Goal: Task Accomplishment & Management: Use online tool/utility

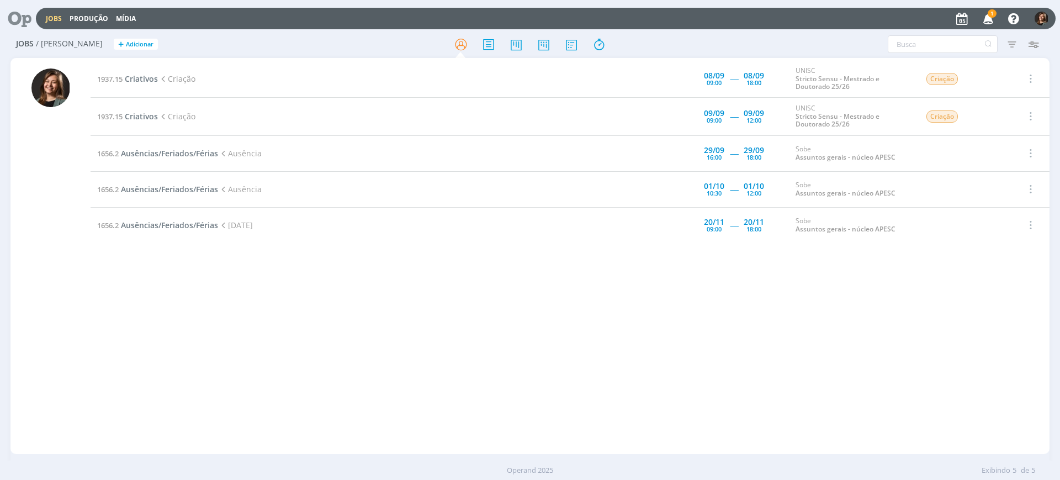
click at [989, 17] on span "1" at bounding box center [988, 21] width 22 height 9
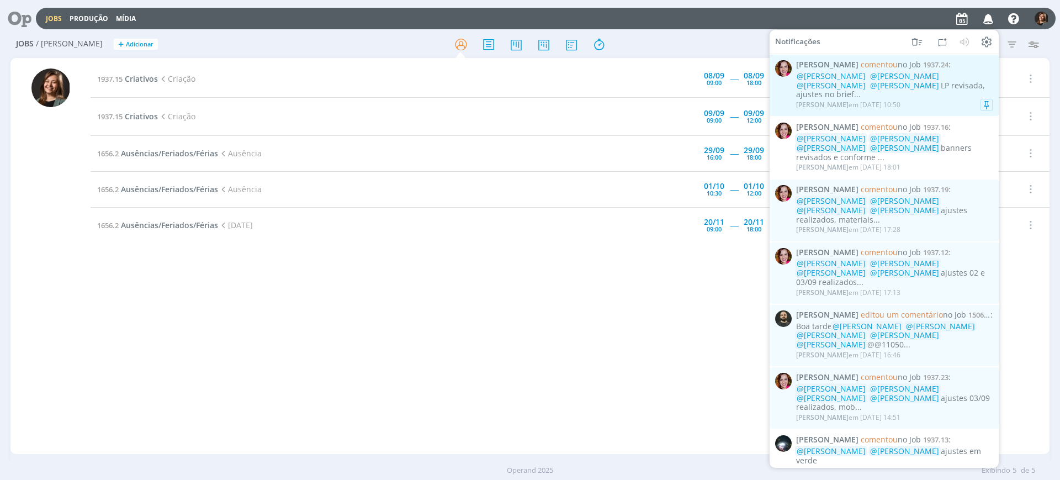
click at [942, 99] on div "Bruna Bueno em [DATE] 10:50" at bounding box center [894, 104] width 197 height 11
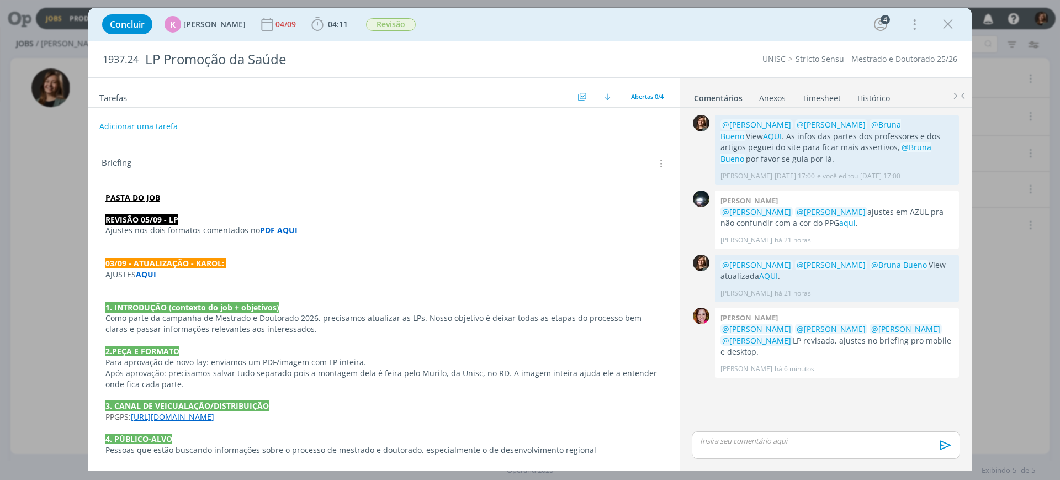
click at [271, 233] on strong "PDF AQUI" at bounding box center [279, 230] width 38 height 10
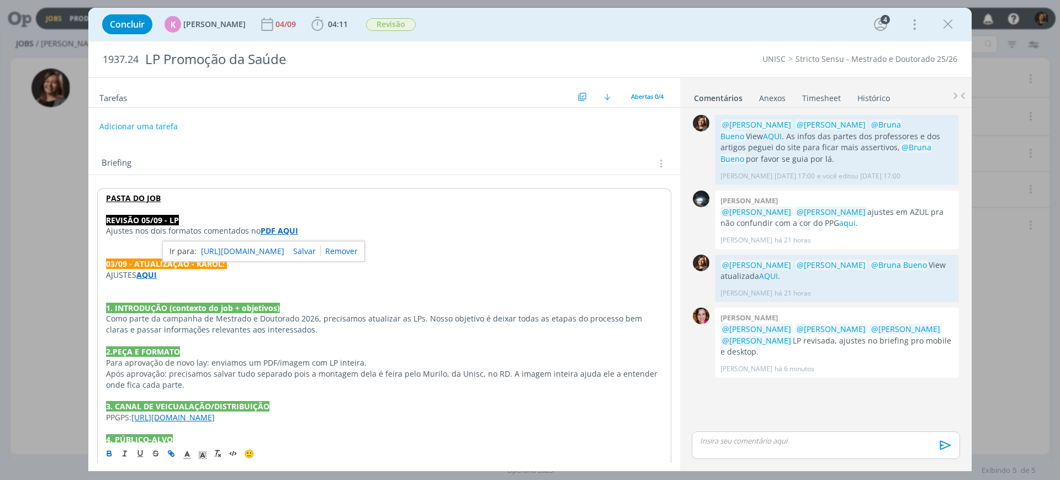
click at [299, 152] on div "Briefing Briefings Predefinidos Versões do Briefing Ver Briefing do Projeto" at bounding box center [384, 160] width 592 height 30
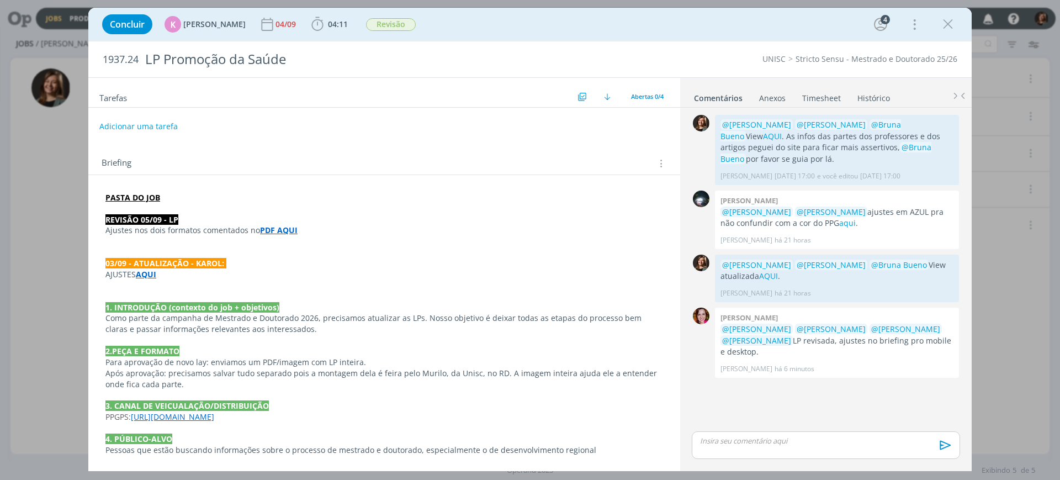
click at [260, 235] on p "Ajustes nos dois formatos comentados no PDF AQUI" at bounding box center [384, 230] width 558 height 11
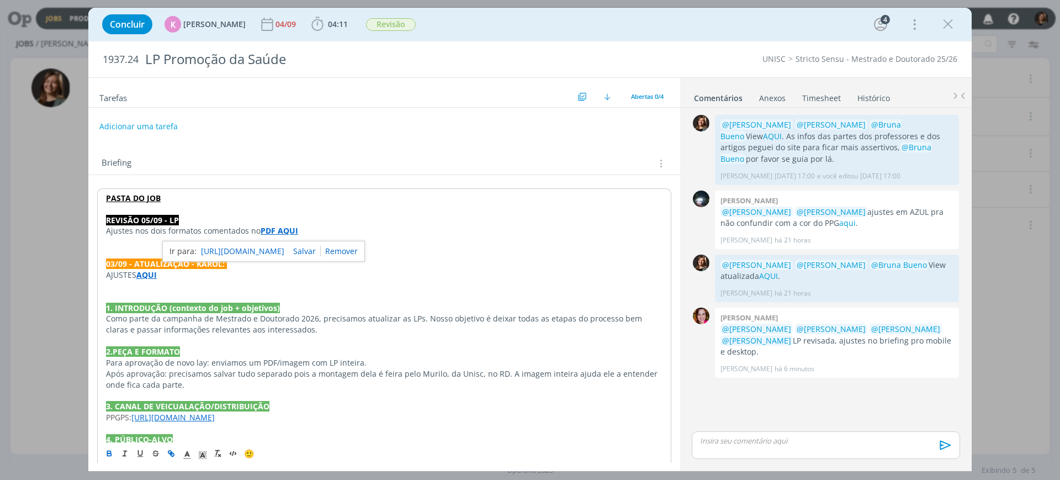
click at [265, 239] on p "dialog" at bounding box center [384, 241] width 557 height 11
click at [267, 228] on strong "PDF AQUI" at bounding box center [280, 230] width 38 height 10
click at [281, 245] on link "[URL][DOMAIN_NAME]" at bounding box center [243, 252] width 83 height 14
click at [962, 27] on div "Concluir K [PERSON_NAME] [DATE] 04:11 Iniciar Apontar Data * [DATE] Horas * 00:…" at bounding box center [530, 24] width 867 height 27
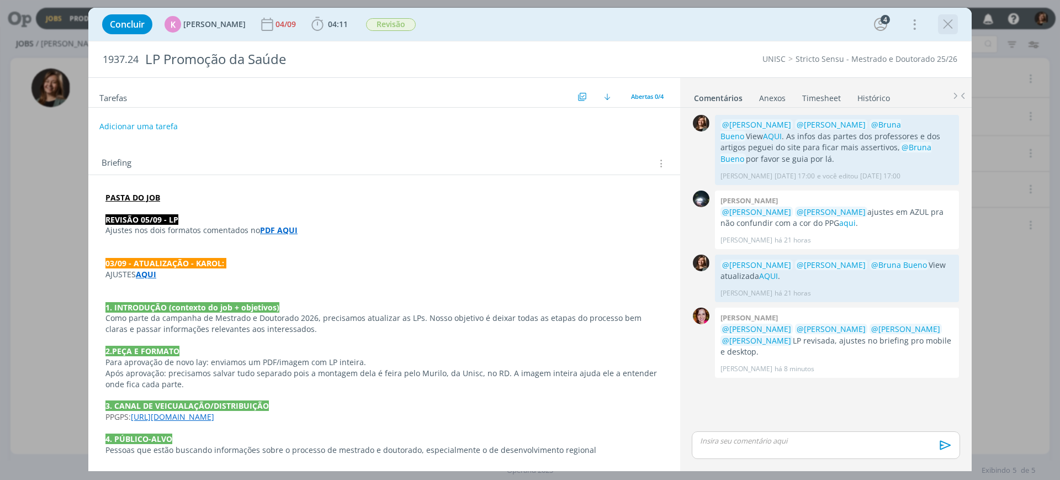
click at [953, 27] on icon "dialog" at bounding box center [948, 24] width 17 height 17
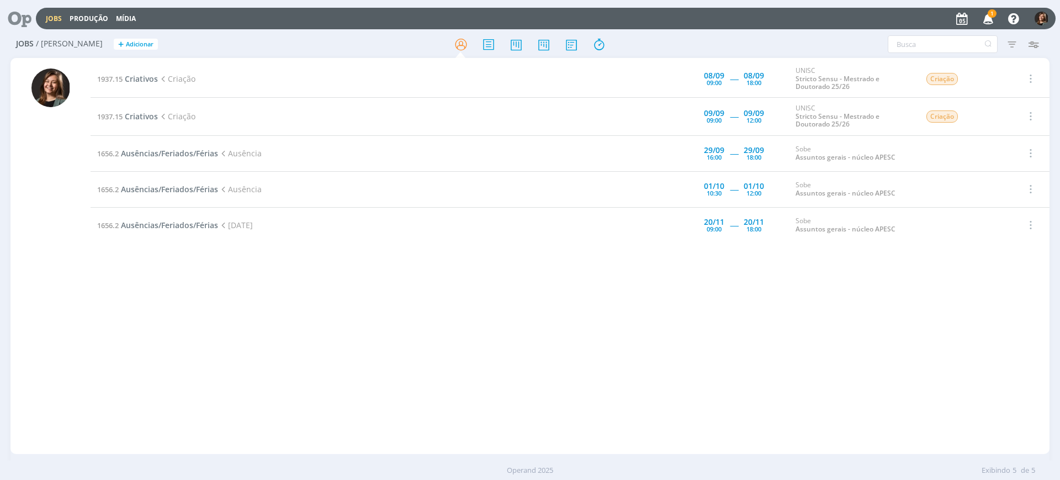
click at [986, 17] on icon "button" at bounding box center [988, 18] width 19 height 19
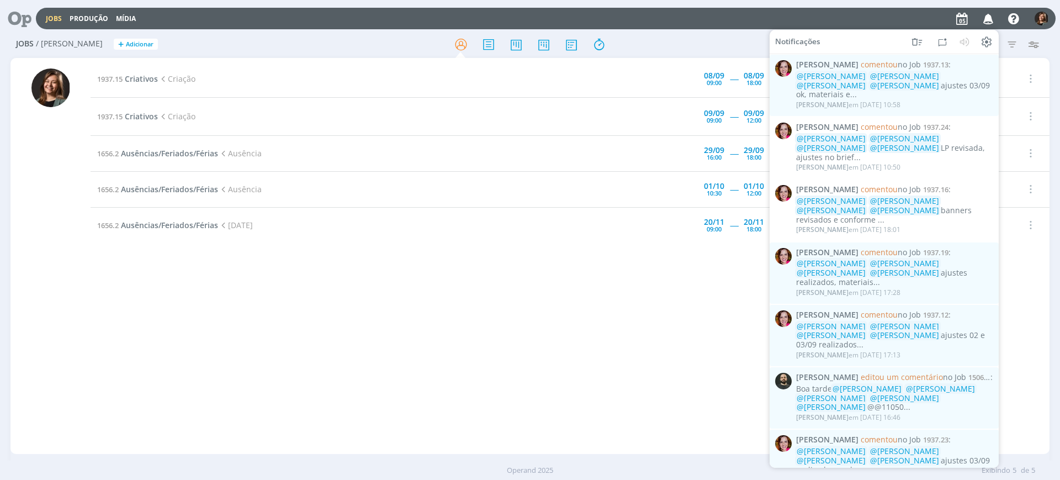
click at [991, 12] on icon "button" at bounding box center [988, 18] width 19 height 19
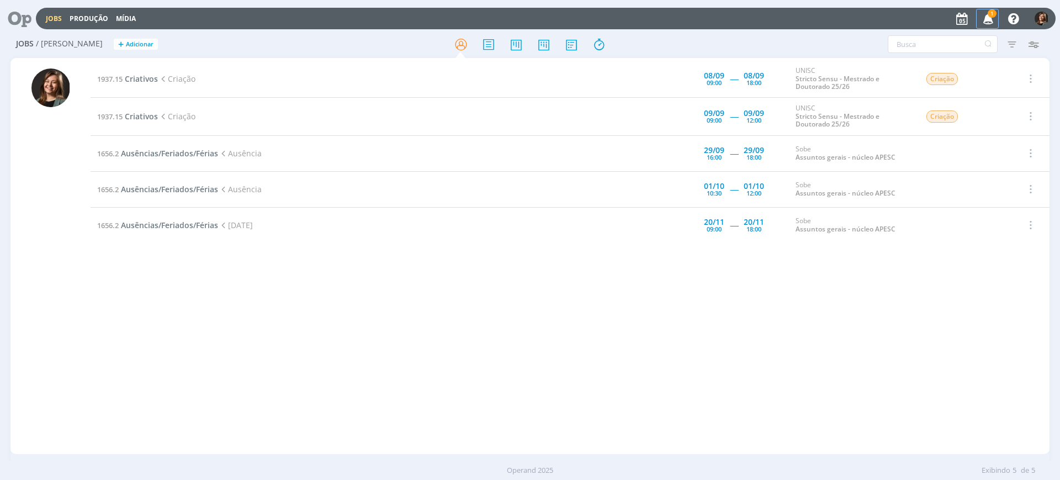
click at [993, 18] on icon "button" at bounding box center [988, 18] width 19 height 19
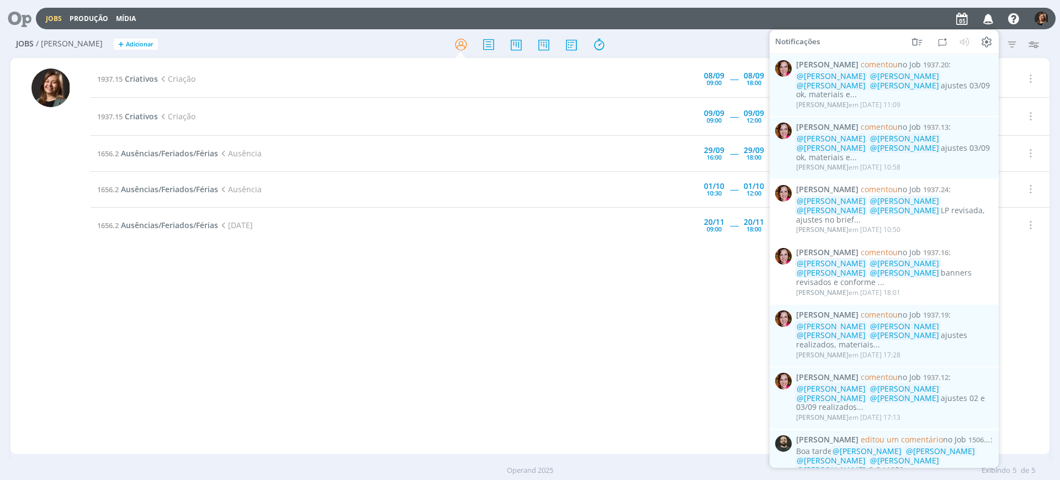
click at [987, 13] on icon "button" at bounding box center [988, 18] width 19 height 19
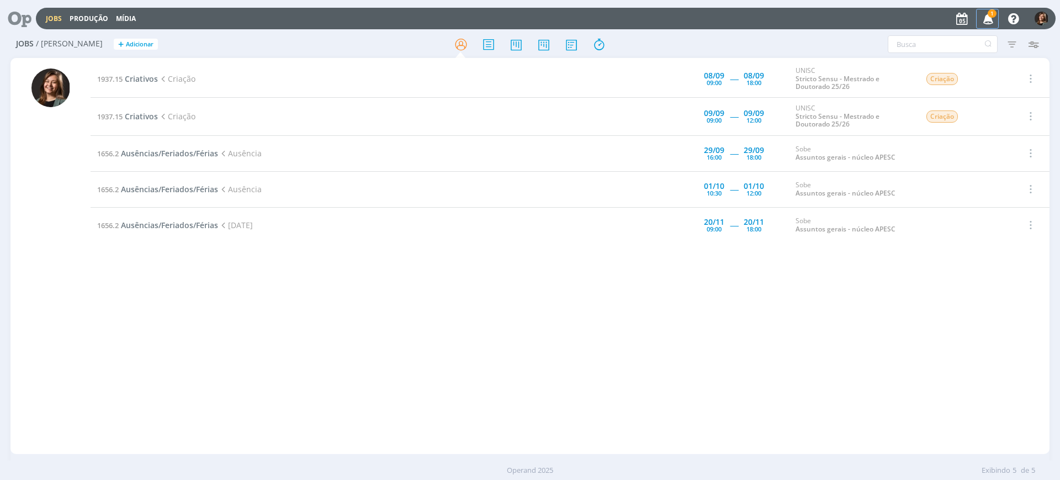
click at [983, 15] on icon "button" at bounding box center [988, 18] width 19 height 19
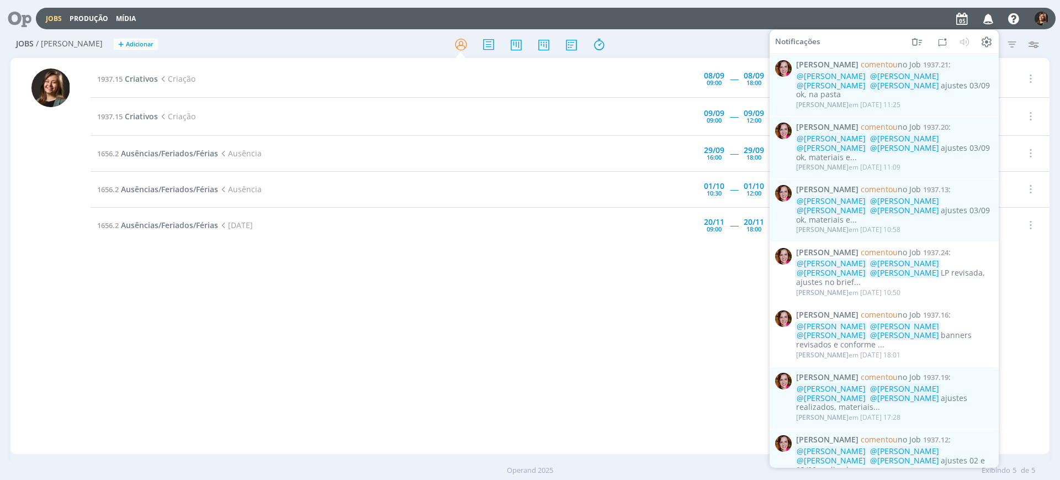
click at [983, 15] on icon "button" at bounding box center [988, 18] width 19 height 19
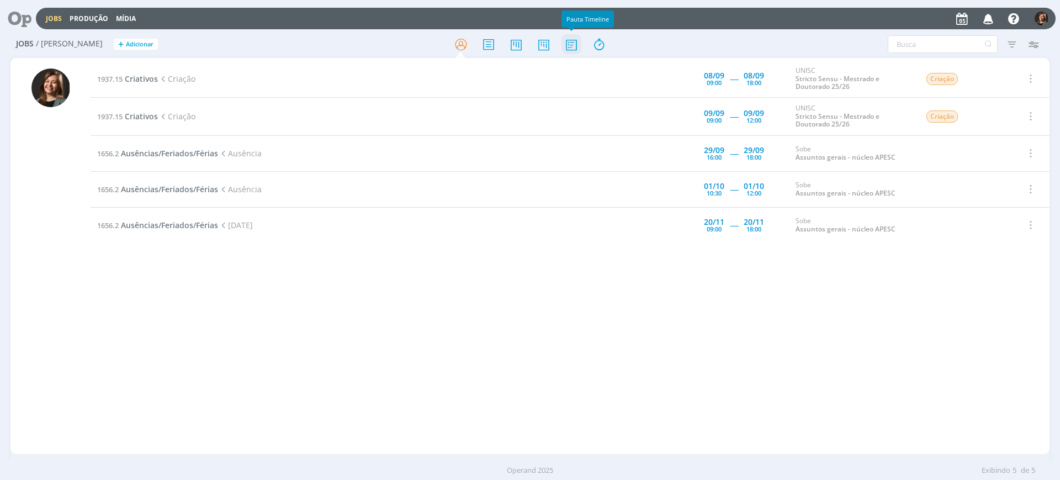
click at [581, 39] on icon at bounding box center [572, 45] width 20 height 22
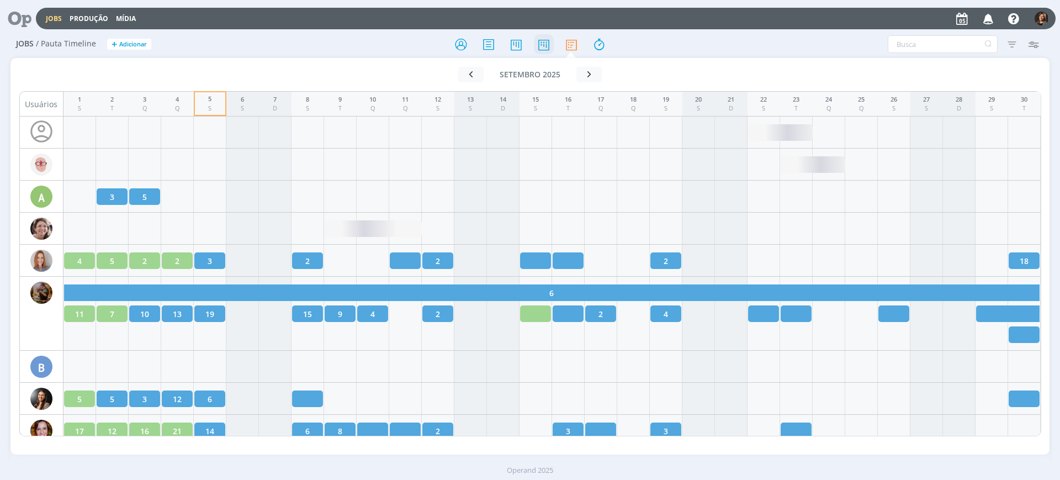
click at [537, 43] on icon at bounding box center [544, 45] width 20 height 22
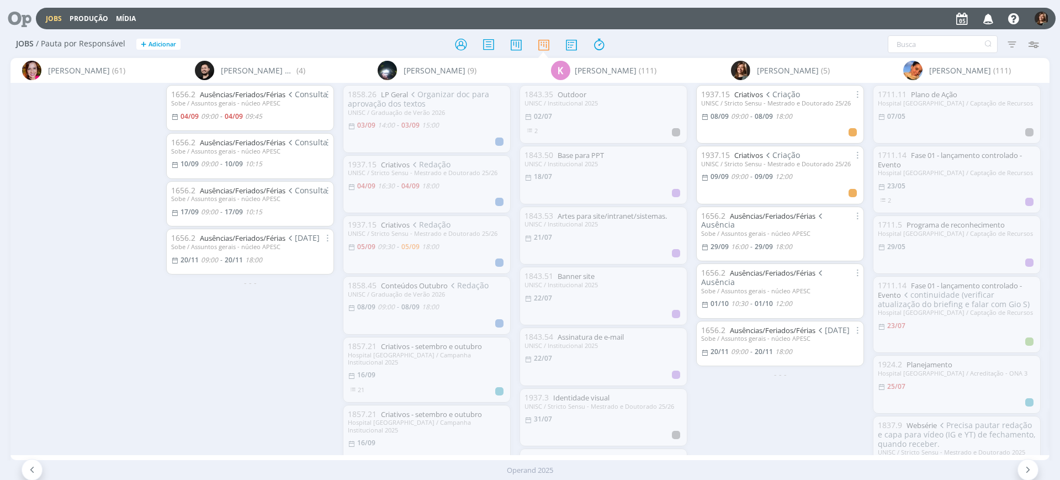
scroll to position [0, 514]
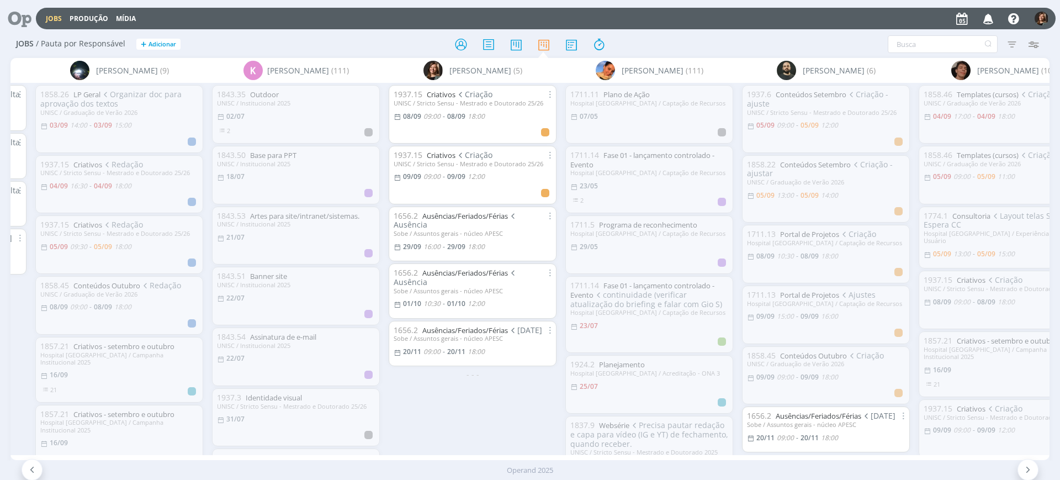
click at [585, 32] on div "Jobs / Pauta por Responsável + Adicionar Filtrar Filtrar [GEOGRAPHIC_DATA] Tipo…" at bounding box center [529, 45] width 1039 height 28
click at [570, 35] on icon at bounding box center [572, 45] width 20 height 22
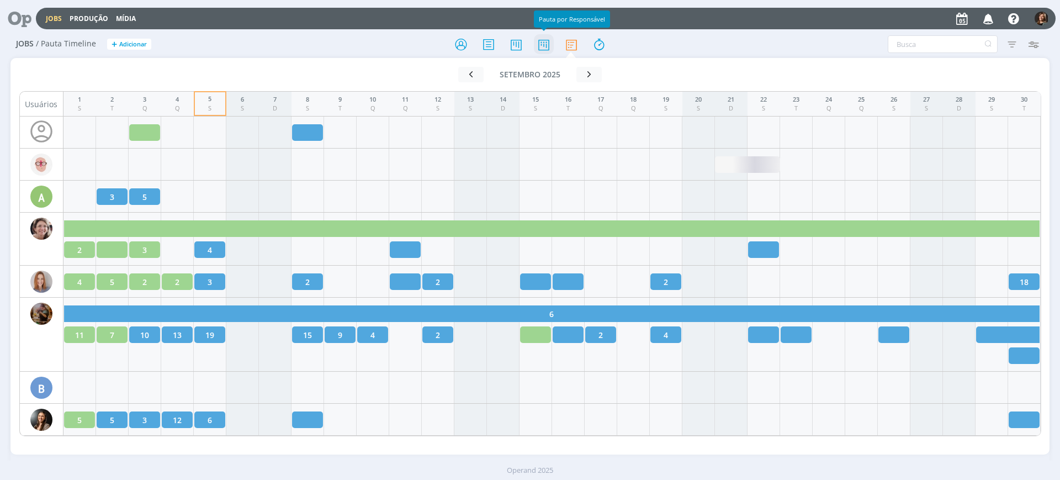
click at [541, 44] on icon at bounding box center [544, 45] width 20 height 22
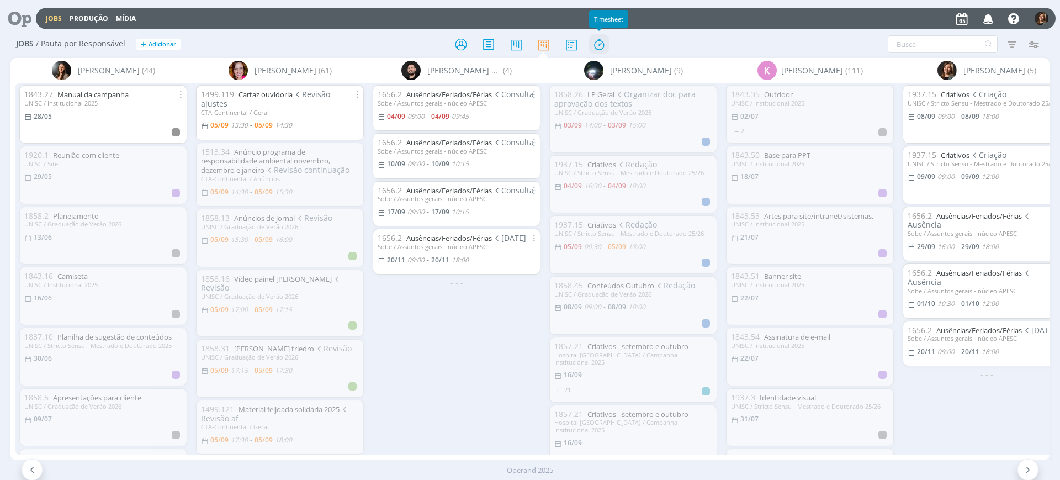
click at [608, 45] on icon at bounding box center [599, 45] width 20 height 22
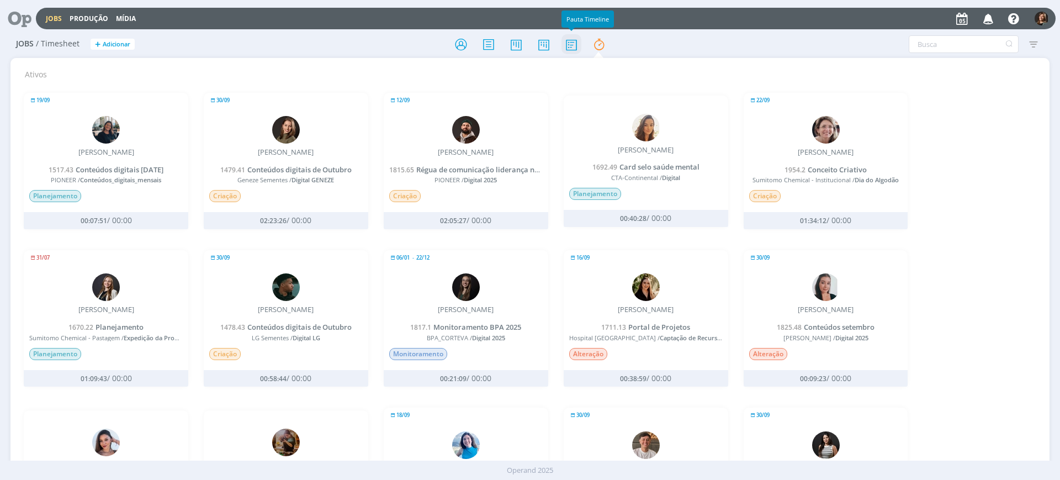
click at [577, 45] on icon at bounding box center [572, 45] width 20 height 22
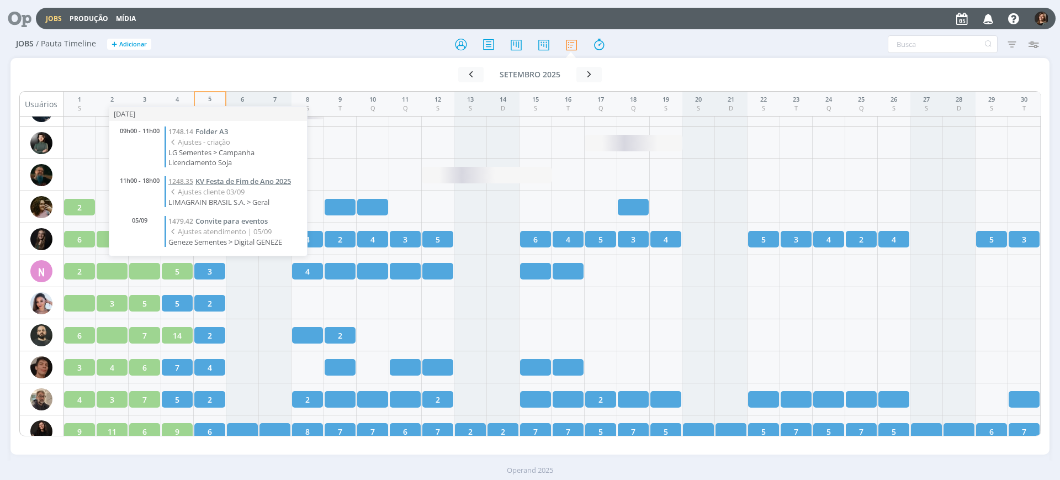
click at [271, 181] on span "KV Festa de Fim de Ano 2025" at bounding box center [244, 181] width 96 height 10
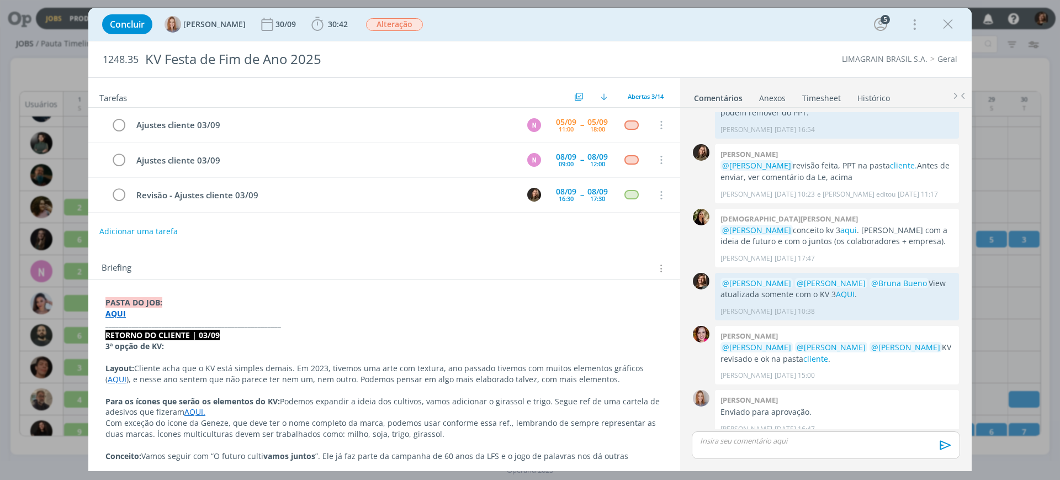
drag, startPoint x: 952, startPoint y: 29, endPoint x: 531, endPoint y: 56, distance: 422.3
click at [952, 29] on icon "dialog" at bounding box center [948, 24] width 17 height 17
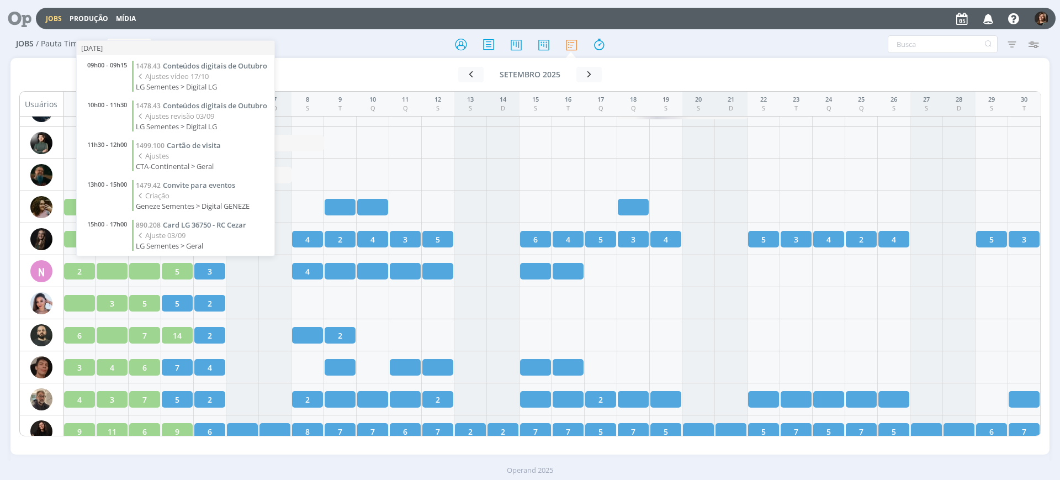
scroll to position [24, 0]
click at [205, 97] on span "Conteúdos digitais de Outubro" at bounding box center [215, 102] width 104 height 10
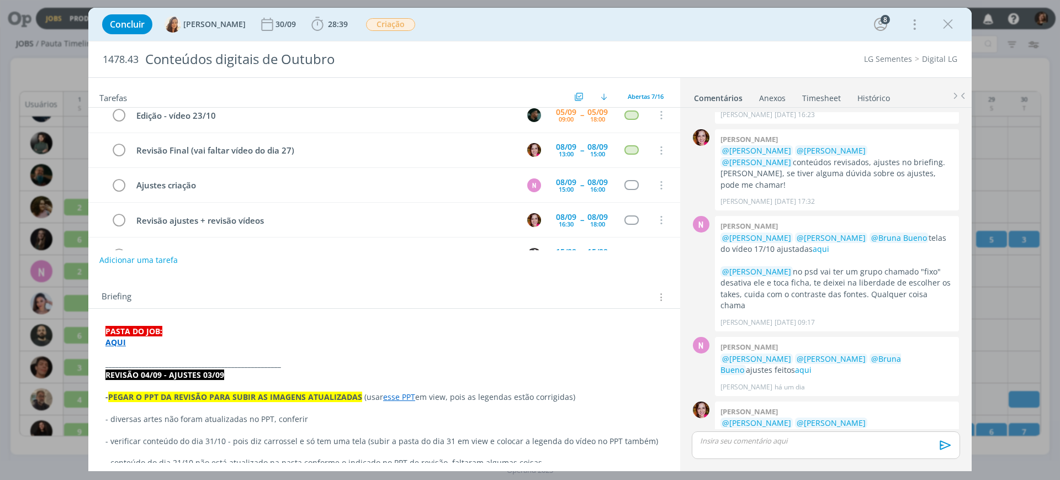
scroll to position [207, 0]
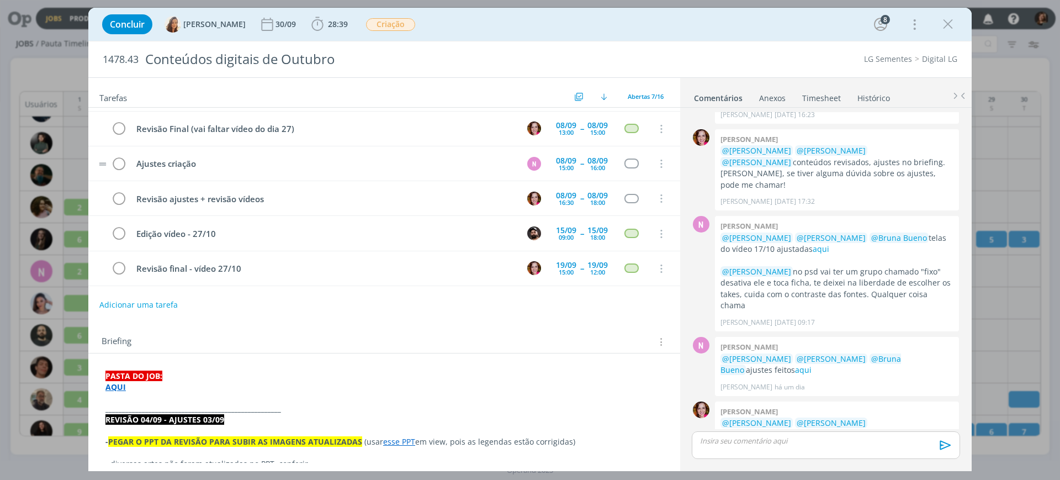
scroll to position [66, 0]
click at [952, 25] on icon "dialog" at bounding box center [948, 24] width 17 height 17
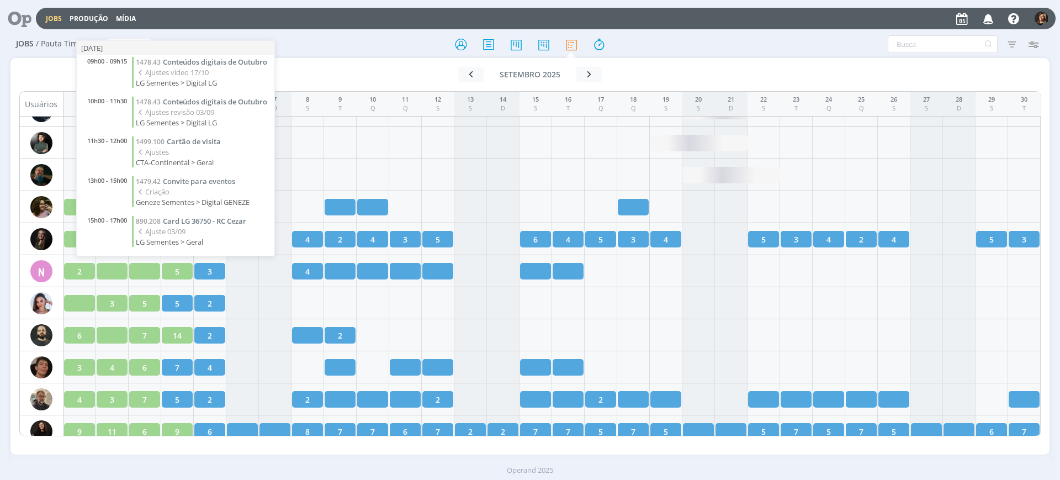
scroll to position [24, 0]
click at [186, 182] on span "Convite para eventos" at bounding box center [199, 181] width 72 height 10
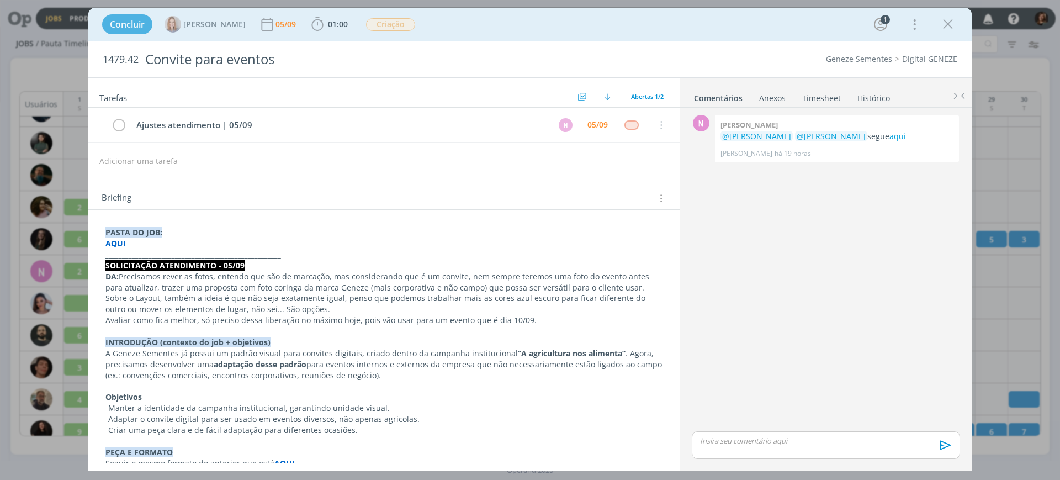
click at [120, 241] on strong "AQUI" at bounding box center [115, 243] width 20 height 10
click at [948, 22] on icon "dialog" at bounding box center [948, 24] width 17 height 17
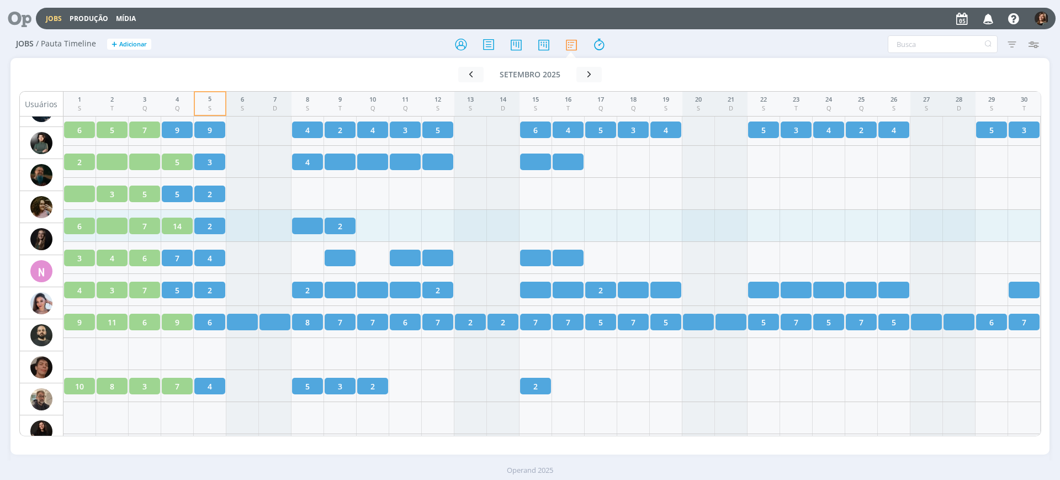
scroll to position [1381, 0]
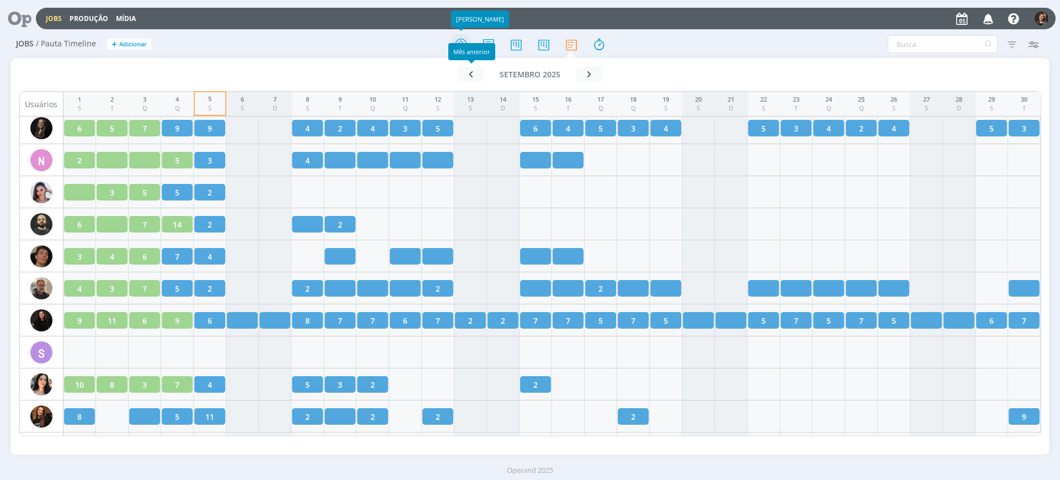
click at [464, 40] on icon at bounding box center [461, 45] width 20 height 22
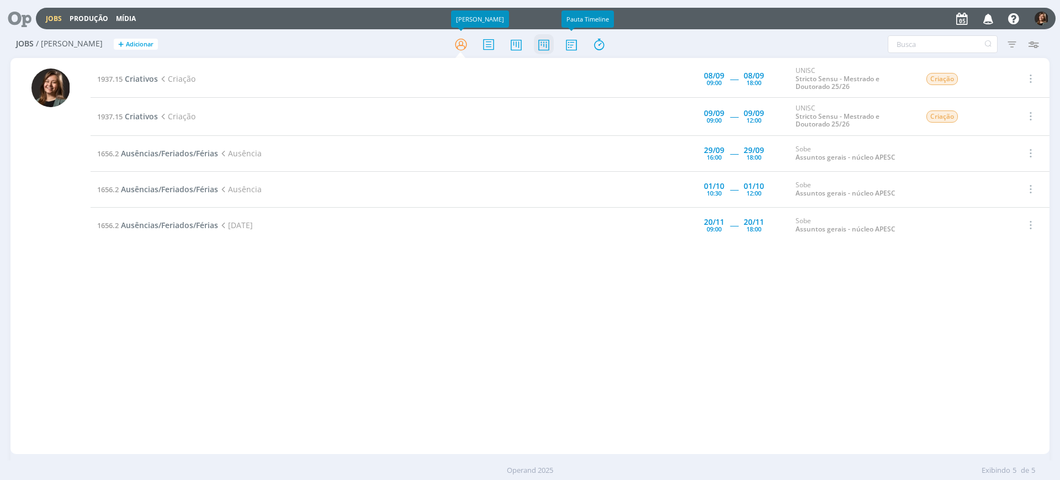
click at [552, 44] on icon at bounding box center [544, 45] width 20 height 22
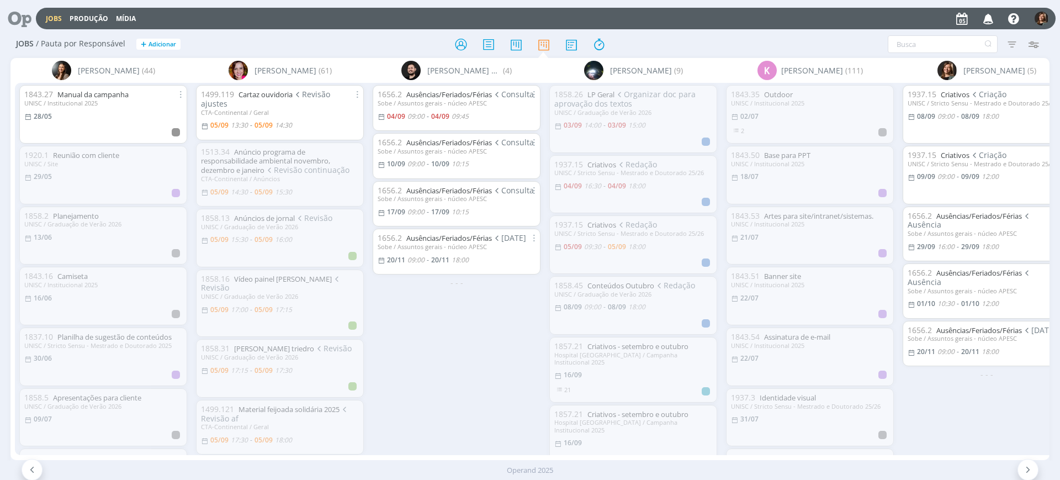
click at [472, 39] on div at bounding box center [530, 44] width 346 height 20
click at [460, 47] on icon at bounding box center [461, 45] width 20 height 22
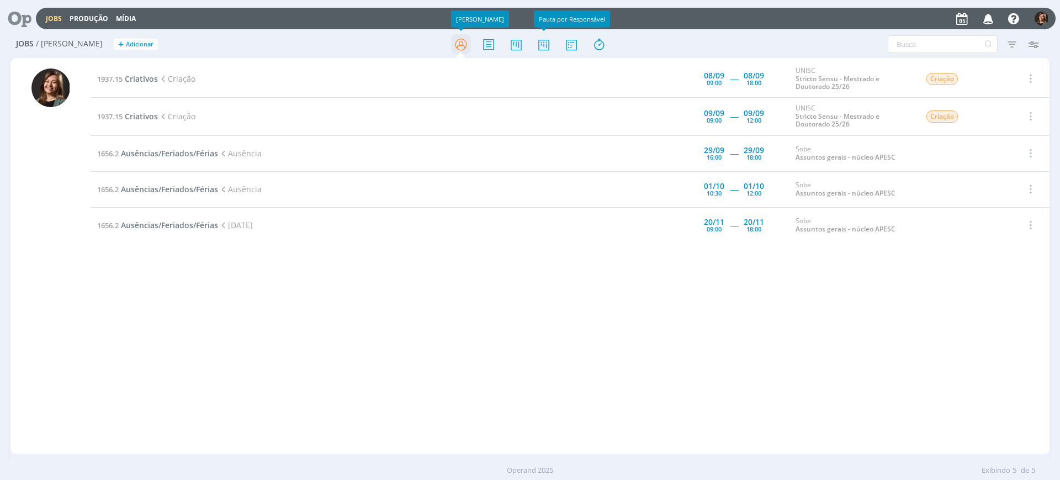
drag, startPoint x: 537, startPoint y: 44, endPoint x: 453, endPoint y: 45, distance: 83.4
click at [537, 44] on icon at bounding box center [544, 45] width 20 height 22
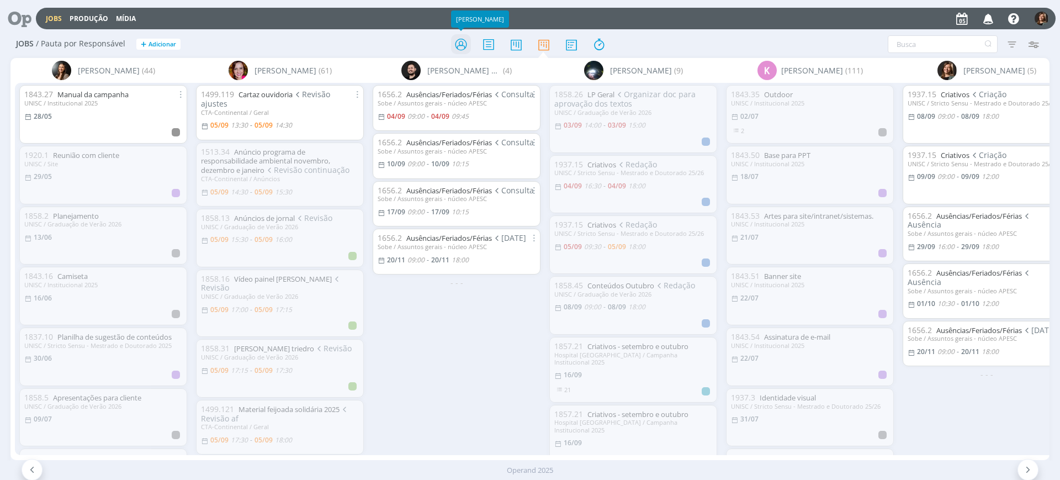
click at [457, 34] on icon at bounding box center [461, 45] width 20 height 22
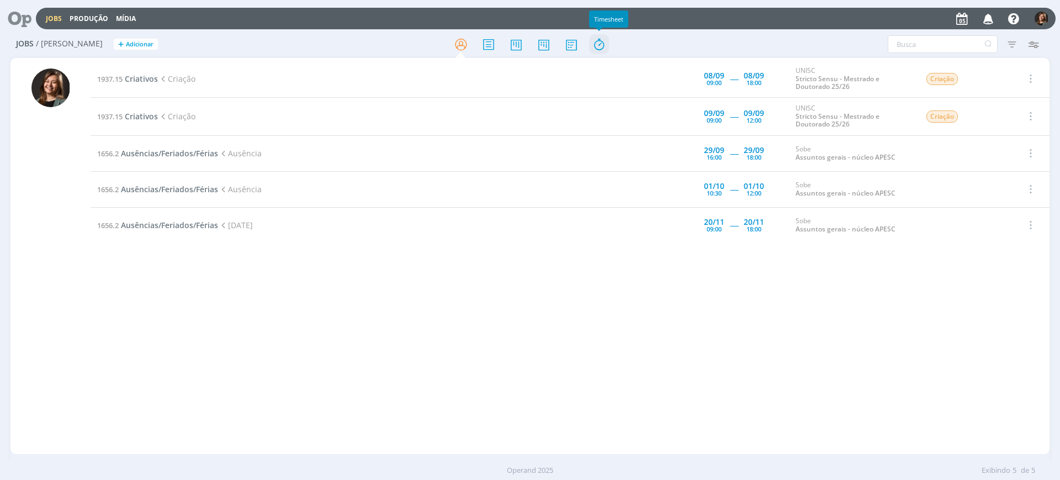
click at [593, 43] on icon at bounding box center [599, 45] width 20 height 22
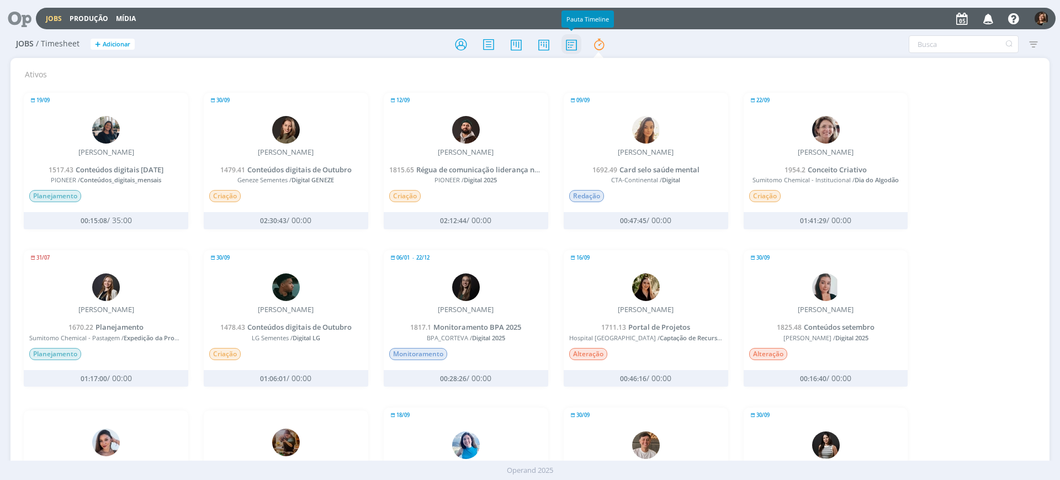
click at [565, 40] on icon at bounding box center [572, 45] width 20 height 22
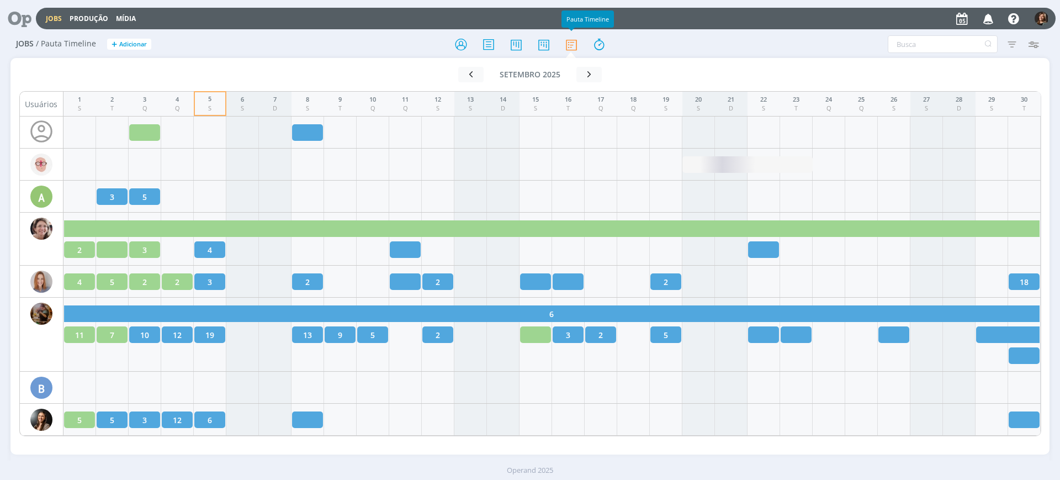
click at [561, 36] on div at bounding box center [530, 44] width 346 height 20
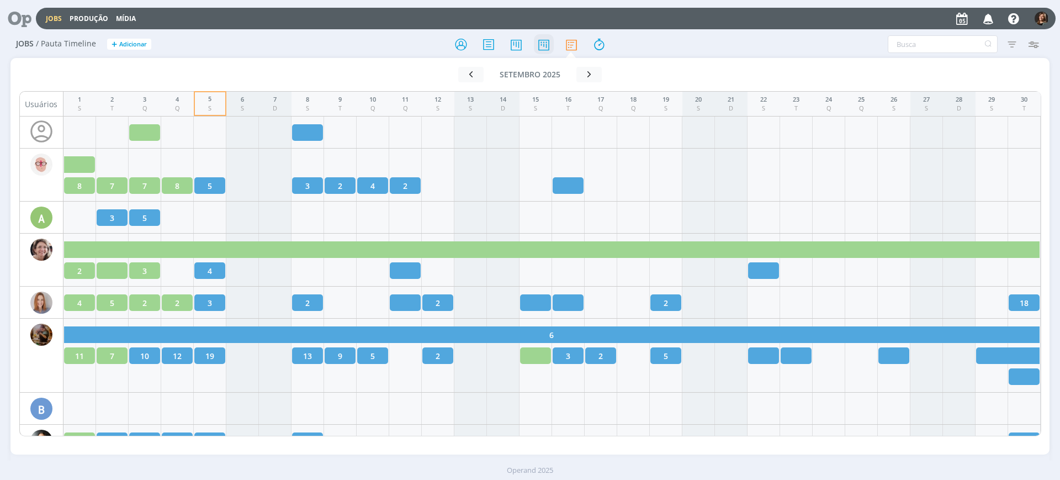
click at [553, 39] on icon at bounding box center [544, 45] width 20 height 22
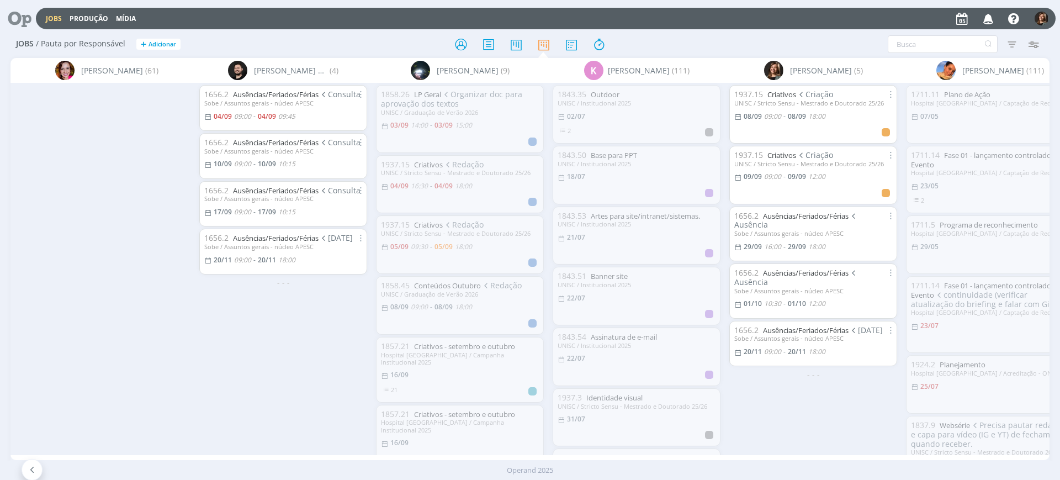
scroll to position [0, 560]
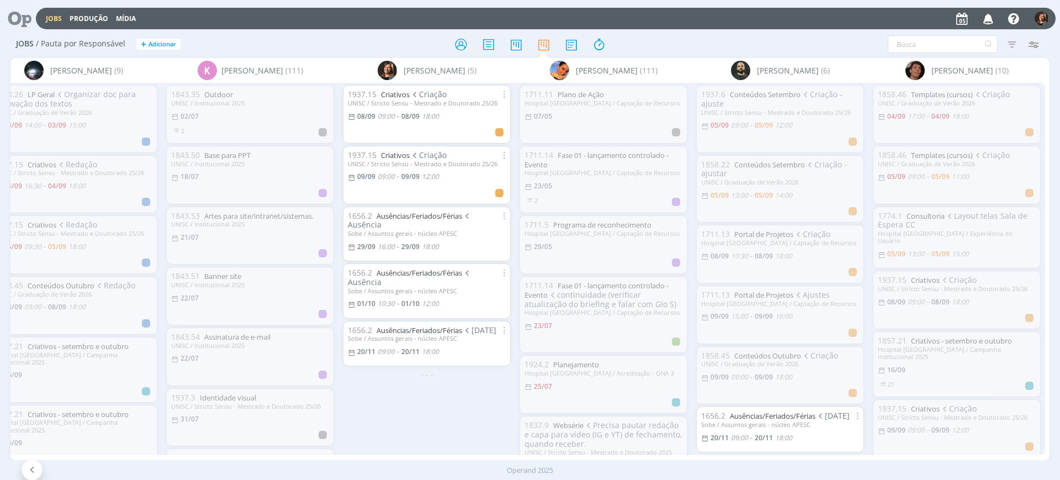
click at [937, 99] on div "UNISC / Graduação de Verão 2026" at bounding box center [957, 102] width 158 height 7
click at [579, 38] on icon at bounding box center [572, 45] width 20 height 22
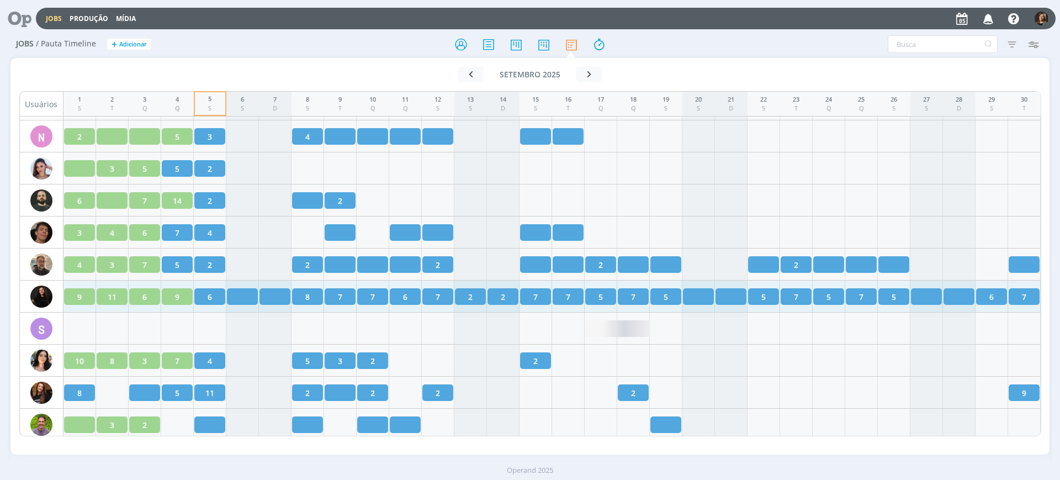
scroll to position [1362, 0]
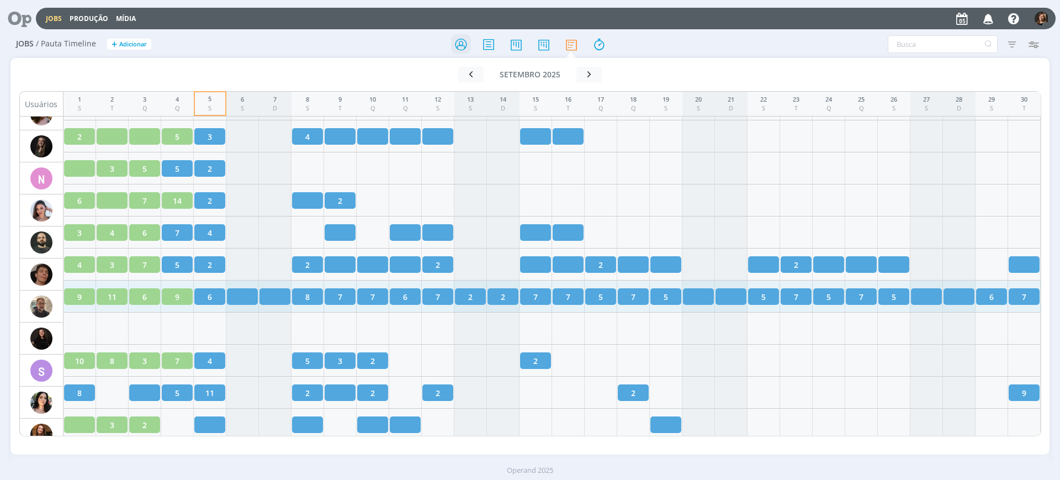
click at [457, 40] on icon at bounding box center [461, 45] width 20 height 22
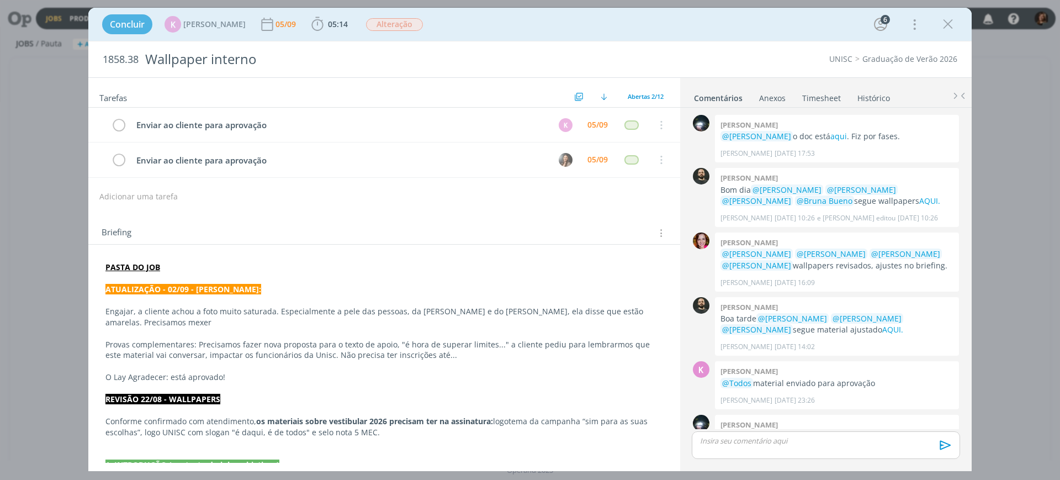
scroll to position [112, 0]
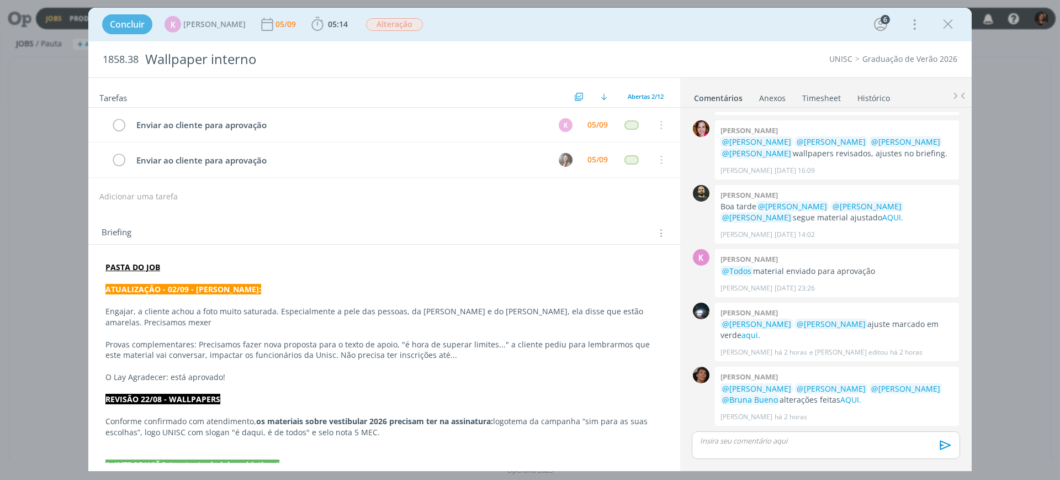
click at [144, 263] on strong "PASTA DO JOB" at bounding box center [132, 267] width 55 height 10
